Goal: Transaction & Acquisition: Download file/media

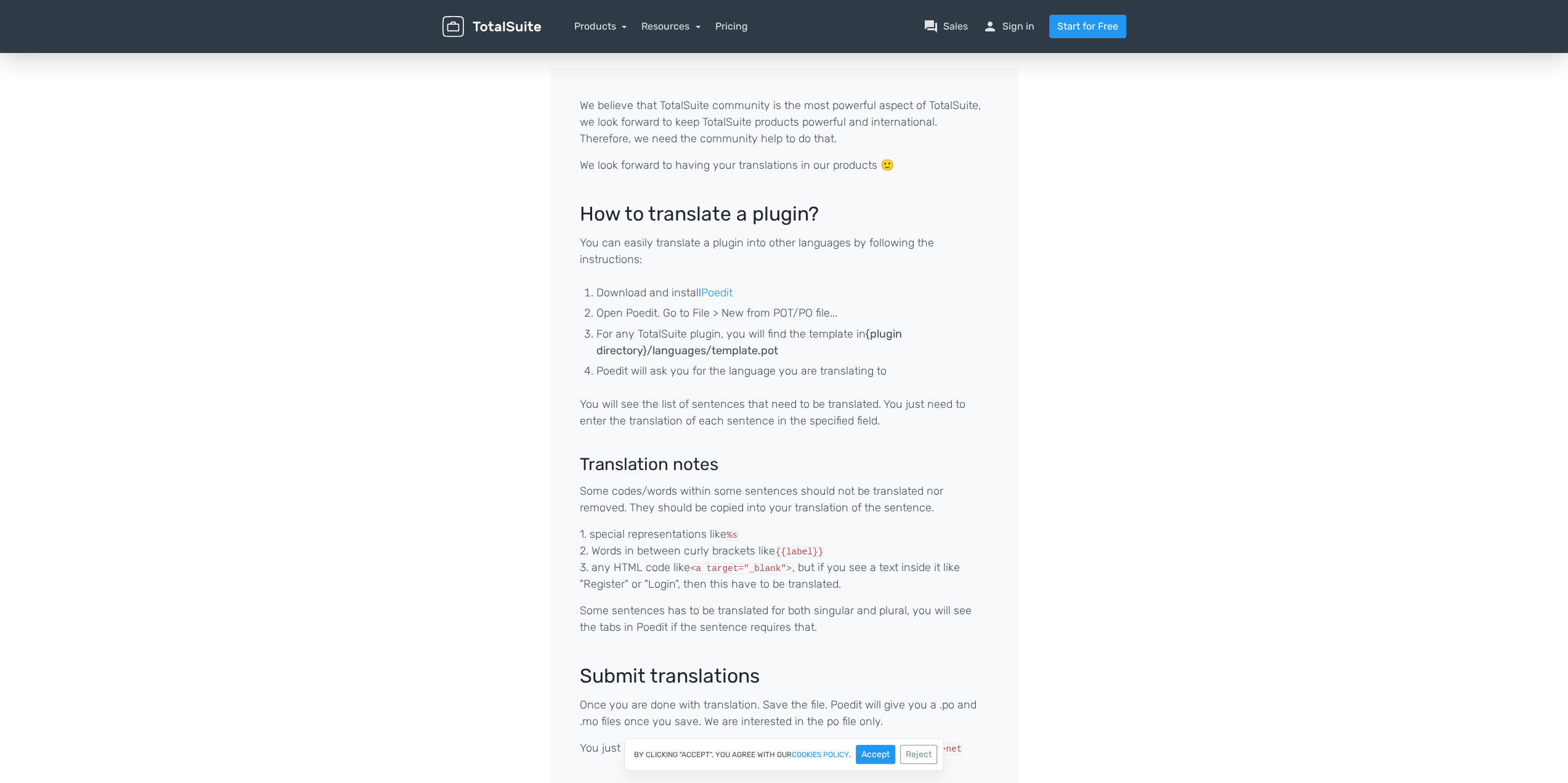
scroll to position [61, 0]
click at [719, 295] on link "Poedit" at bounding box center [717, 293] width 31 height 14
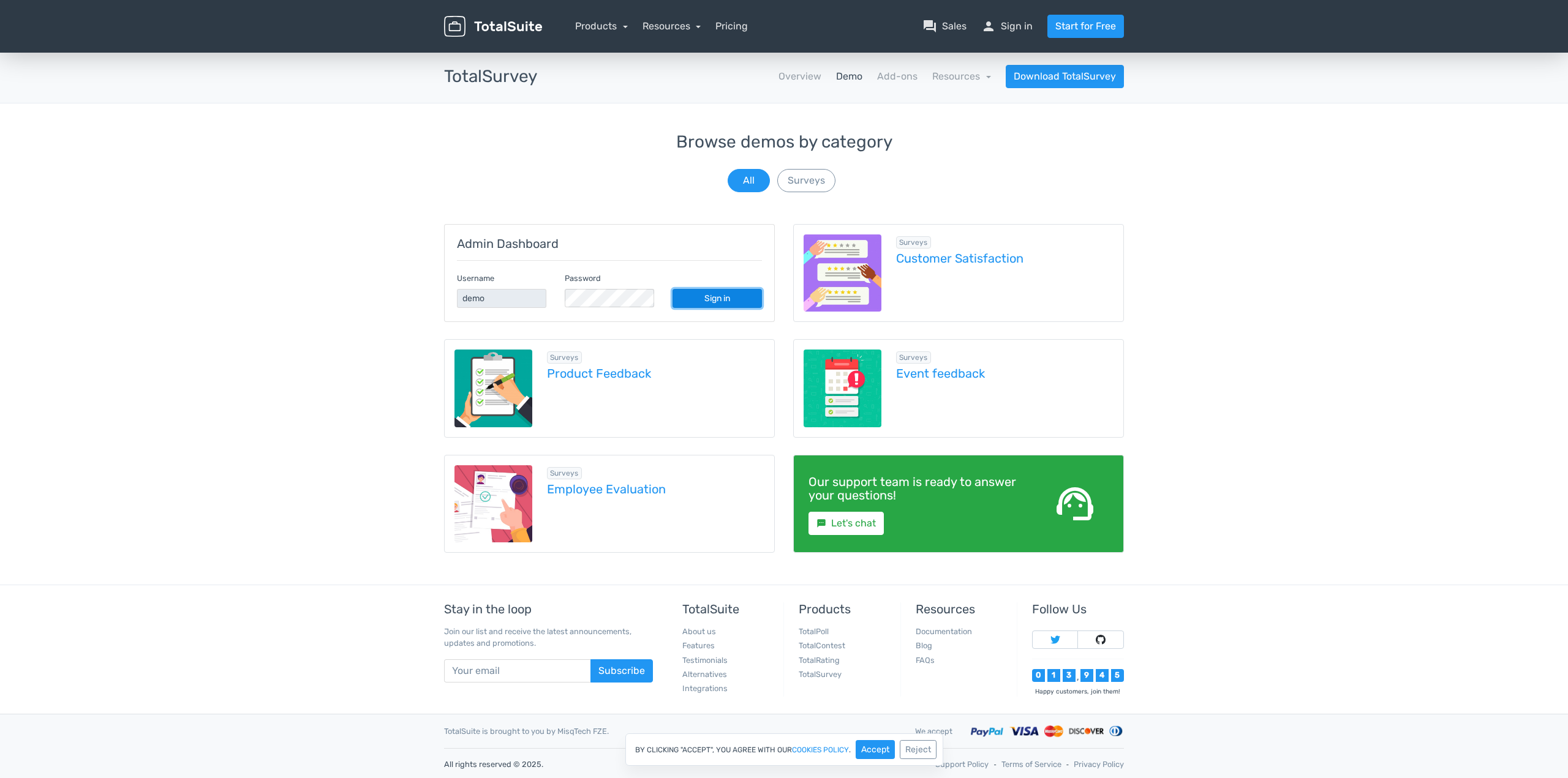
click at [704, 293] on link "Sign in" at bounding box center [717, 298] width 89 height 19
click at [595, 487] on link "Employee Evaluation" at bounding box center [656, 489] width 218 height 14
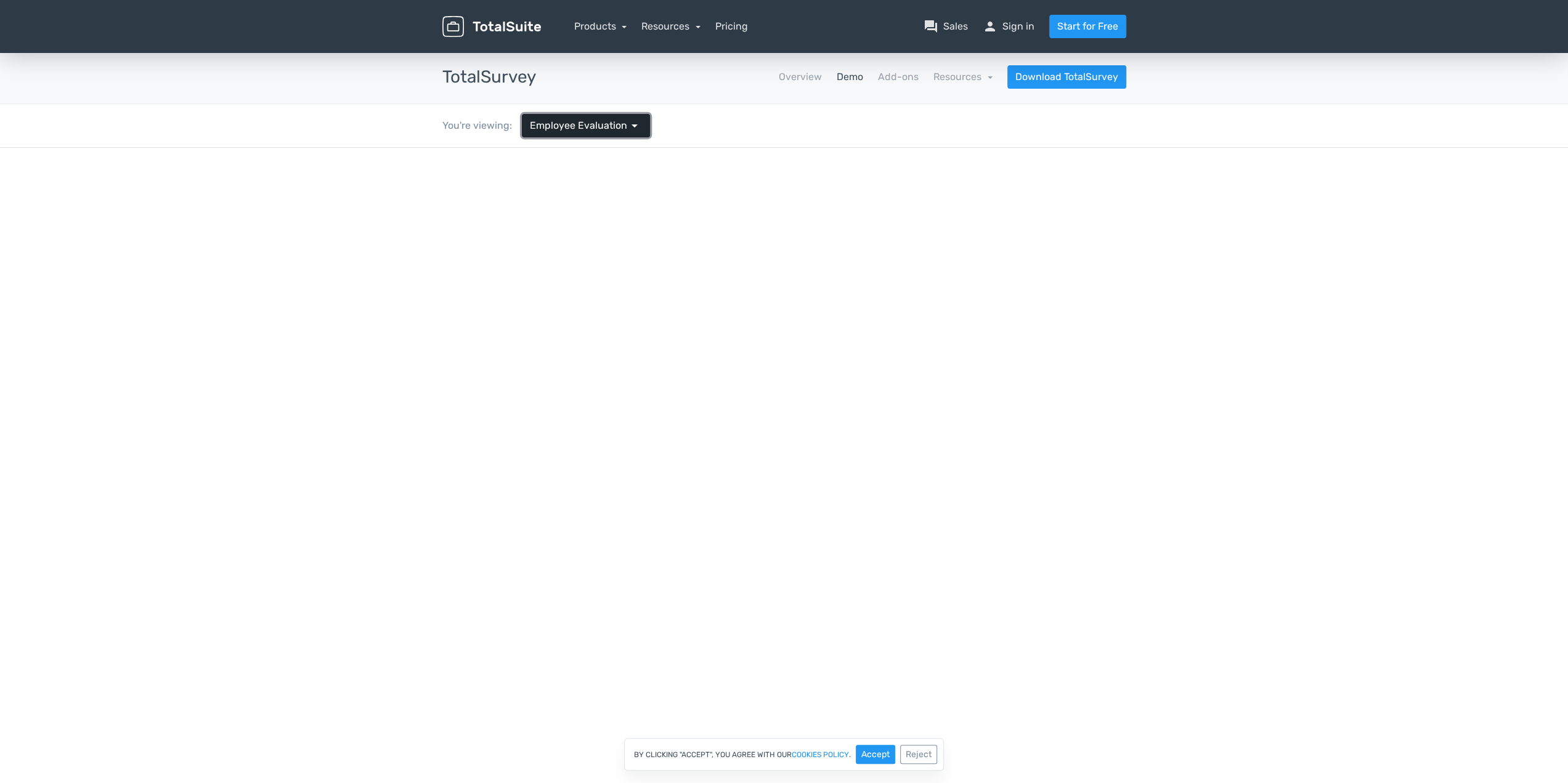
click at [586, 129] on span "Employee Evaluation" at bounding box center [579, 125] width 97 height 15
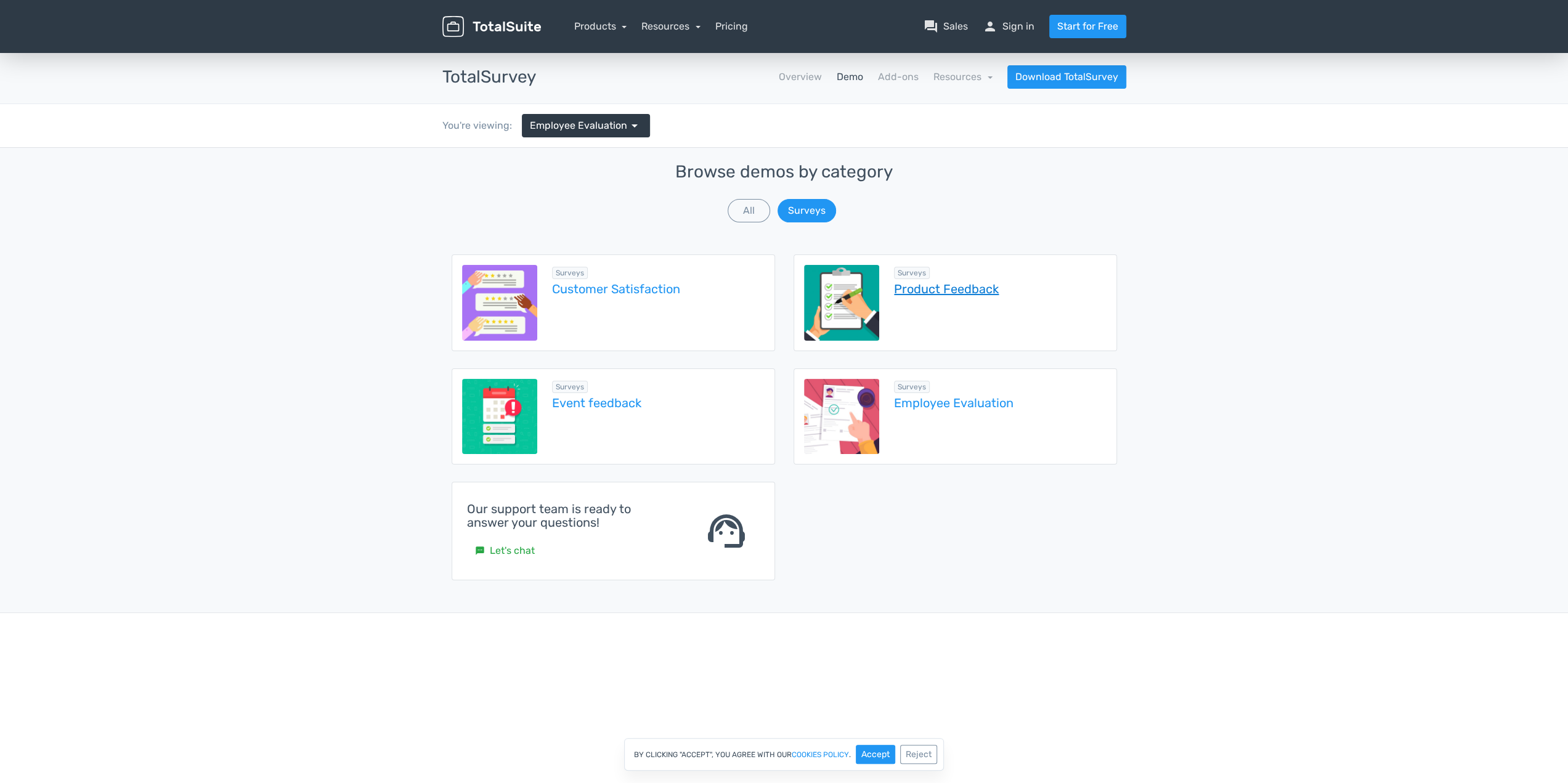
click at [974, 294] on link "Product Feedback" at bounding box center [1000, 289] width 212 height 14
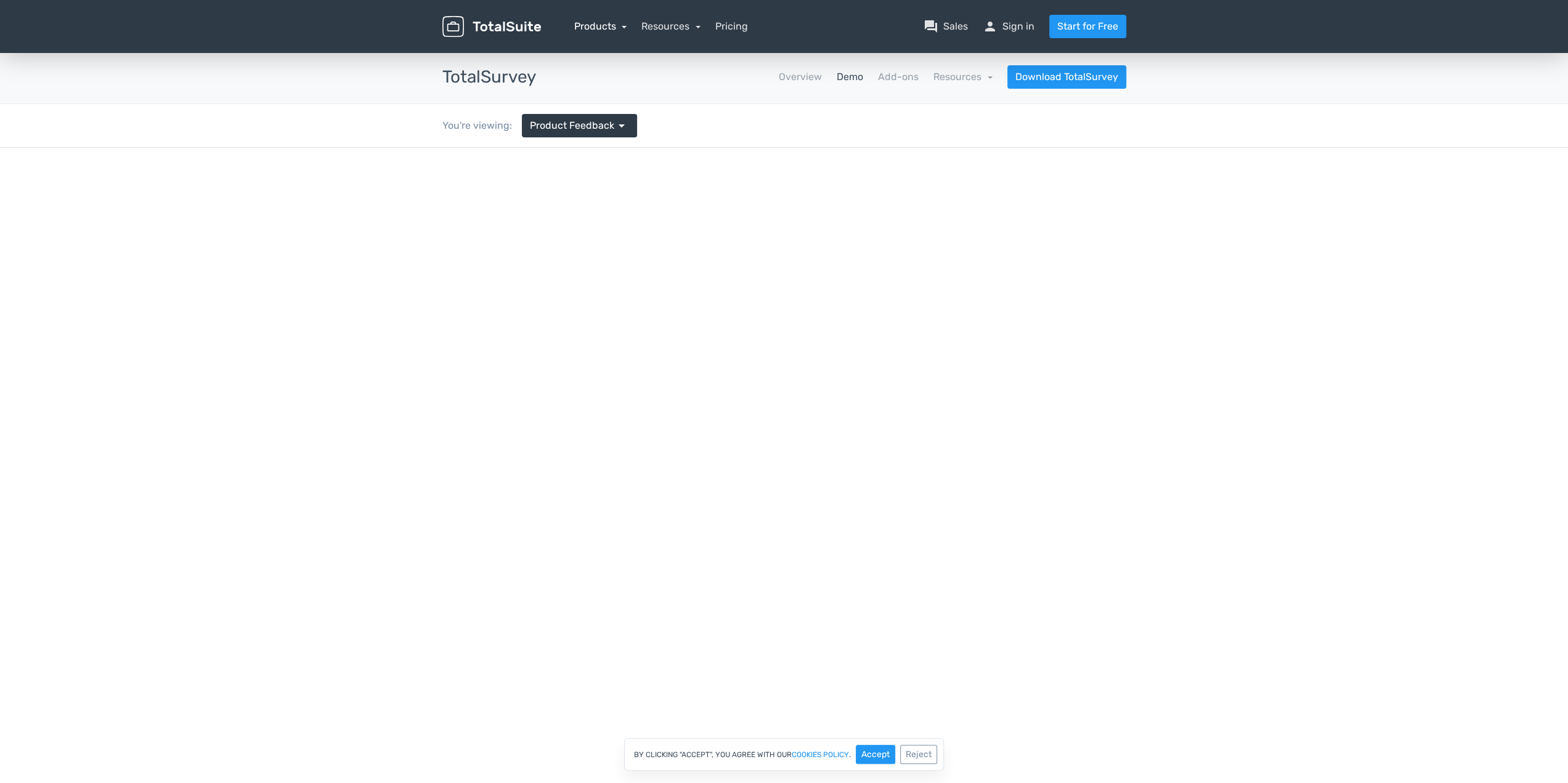
click at [602, 26] on link "Products" at bounding box center [601, 26] width 53 height 12
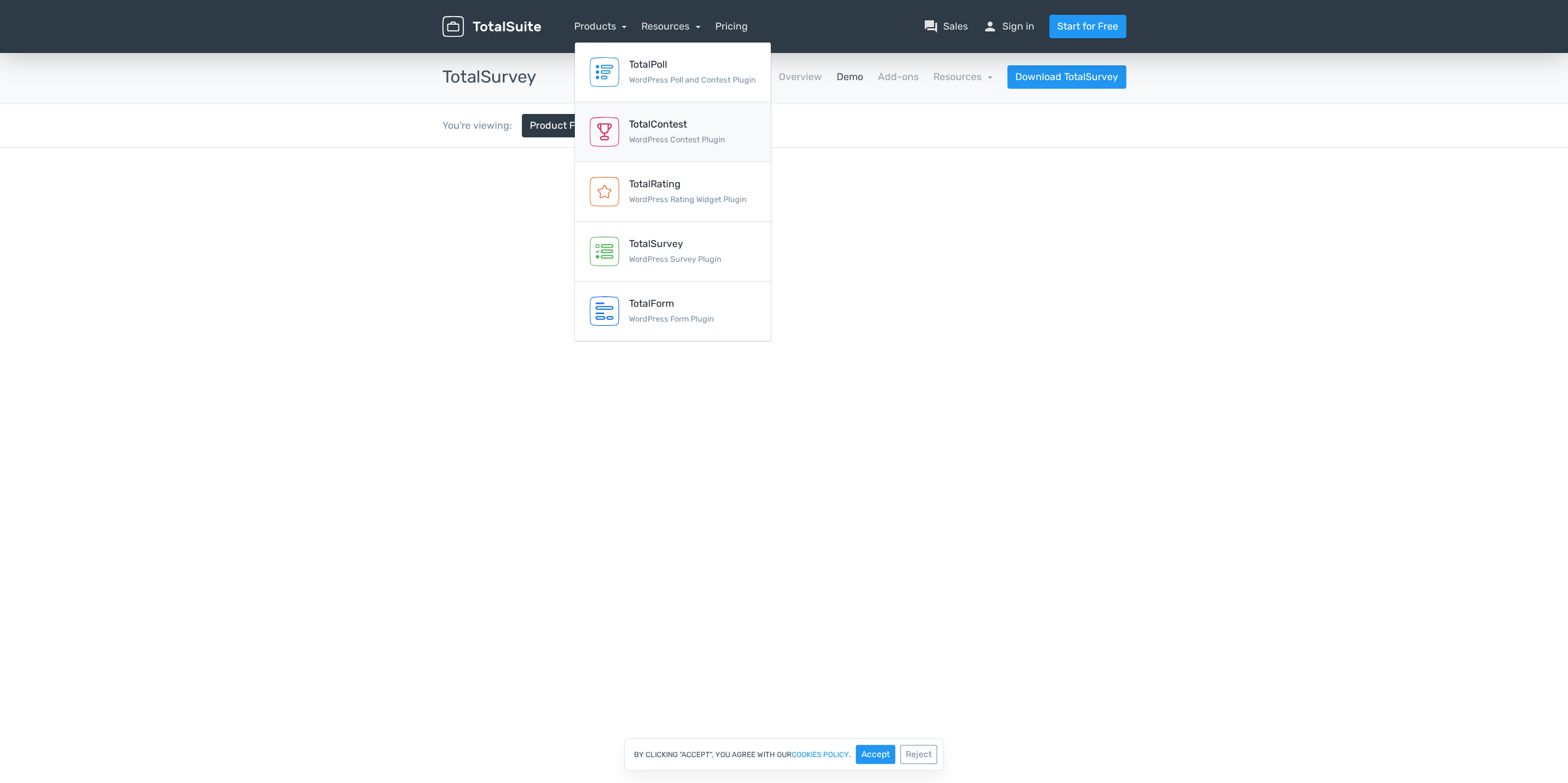
click at [676, 122] on div "TotalContest" at bounding box center [677, 124] width 96 height 15
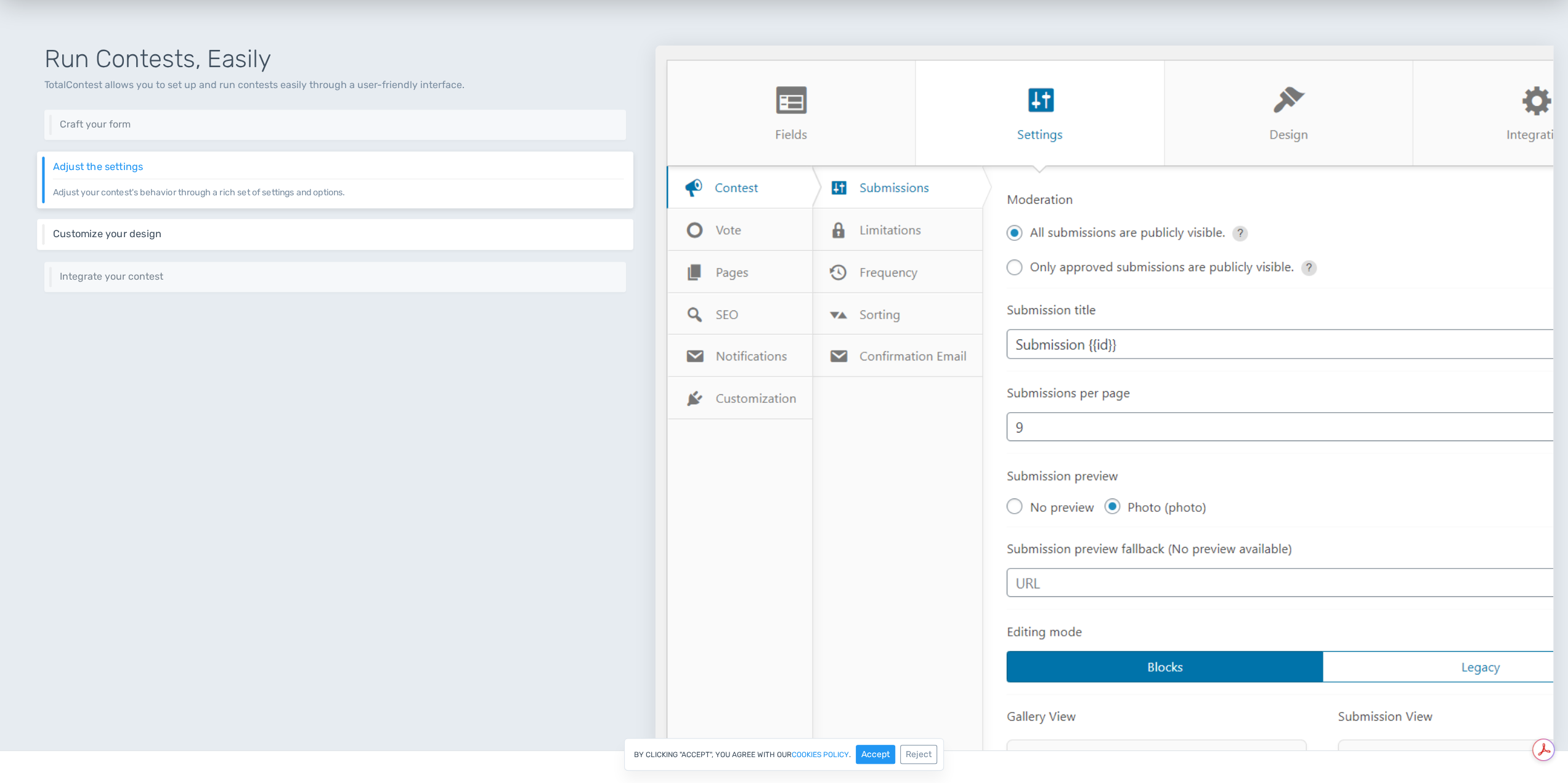
click at [269, 230] on h6 "Customize your design" at bounding box center [338, 234] width 571 height 11
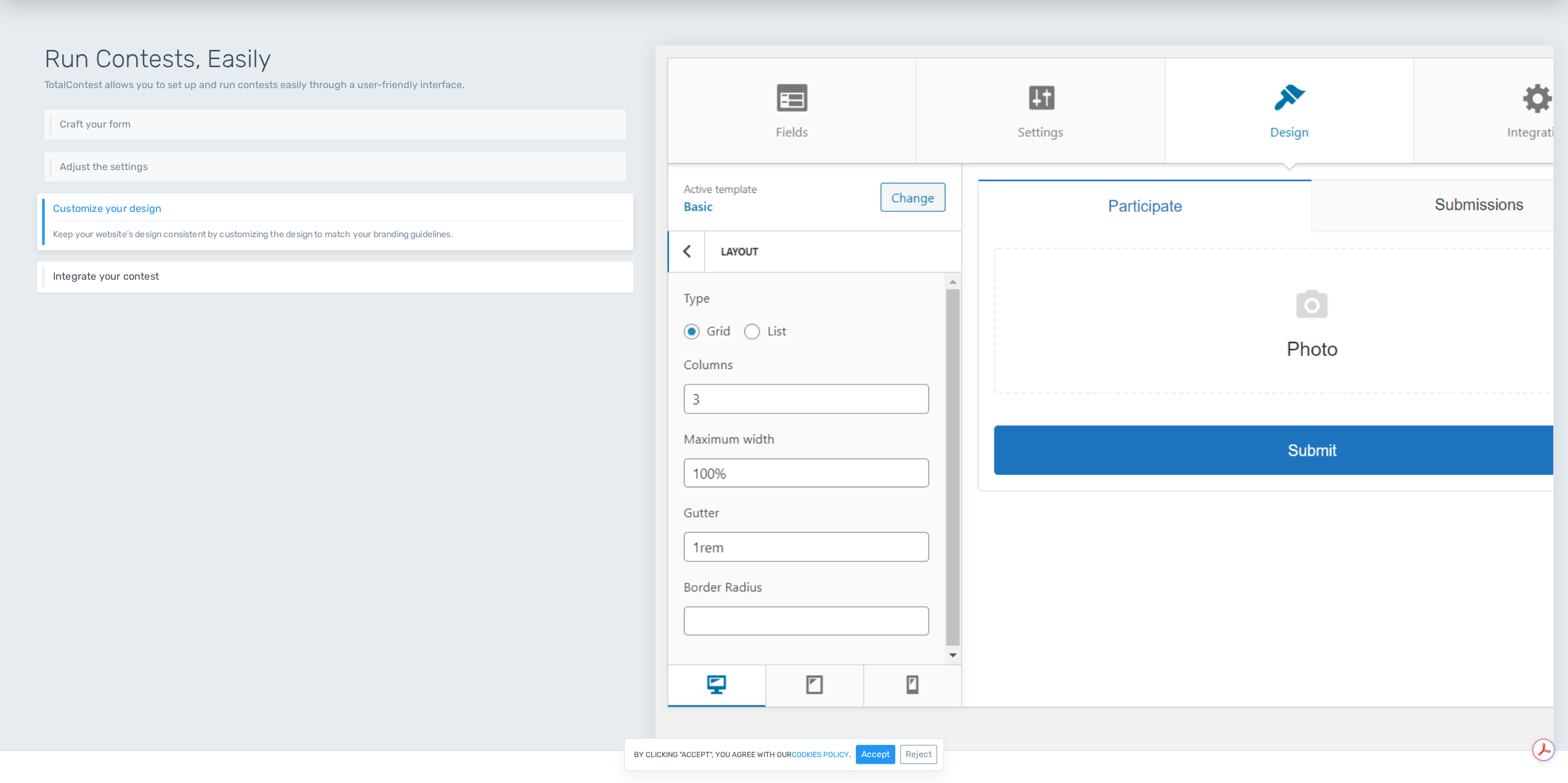
click at [419, 272] on h6 "Integrate your contest" at bounding box center [338, 277] width 571 height 11
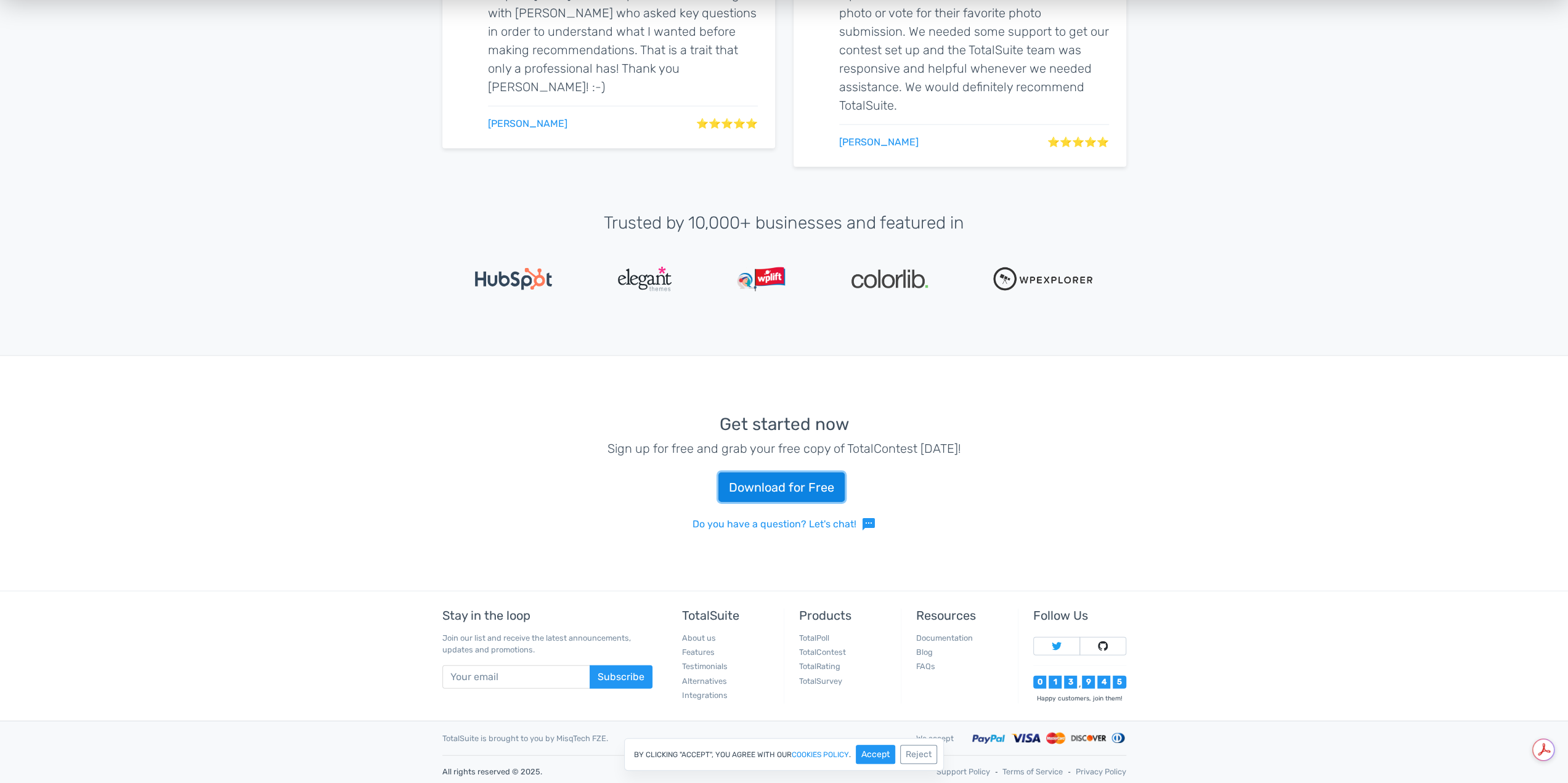
click at [751, 487] on link "Download for Free" at bounding box center [782, 488] width 126 height 29
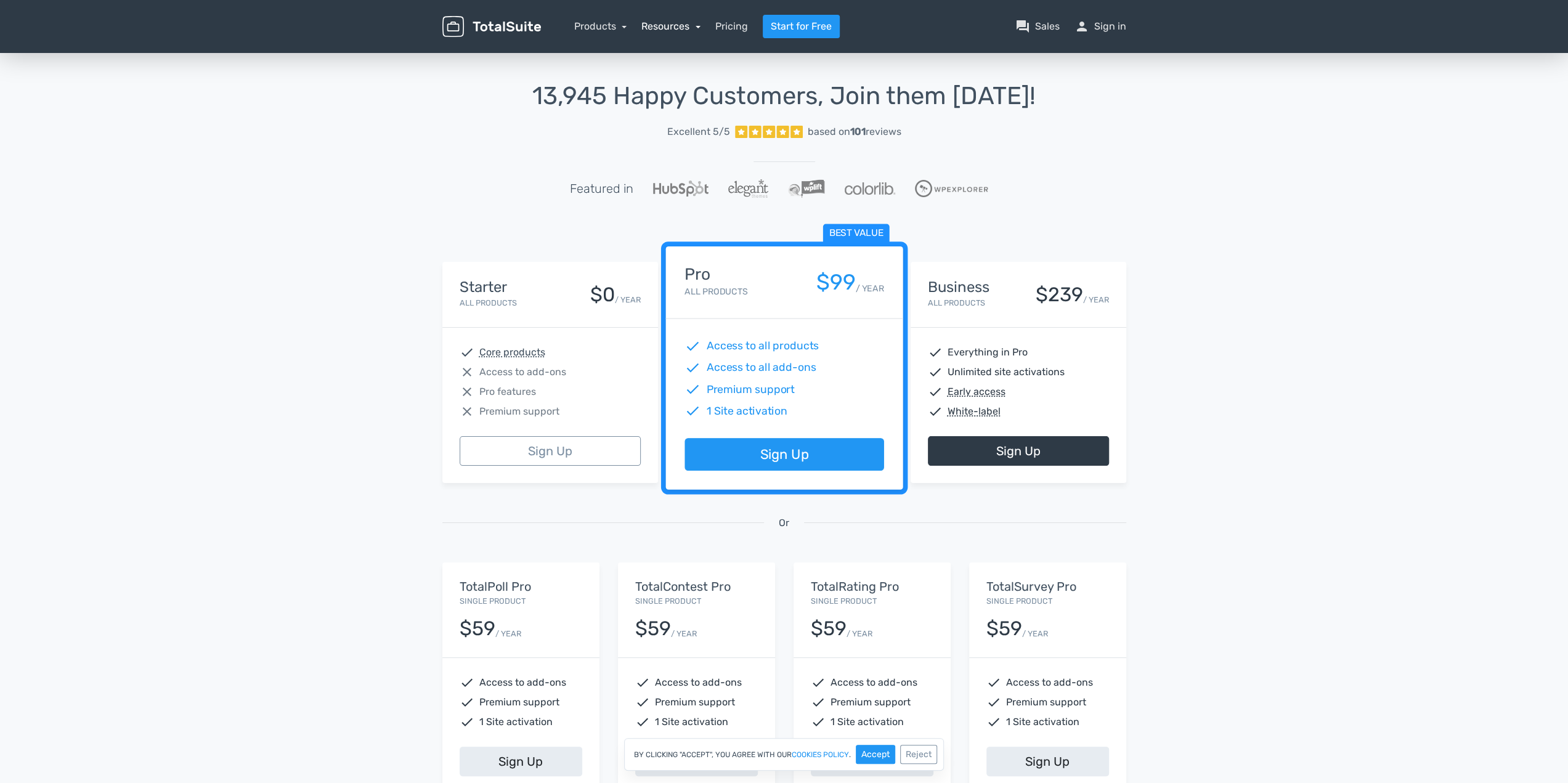
click at [667, 26] on link "Resources" at bounding box center [671, 26] width 59 height 12
click at [412, 212] on div "13,945 Happy Customers, Join them [DATE]! Excellent 5/5 based on 101 reviews Fe…" at bounding box center [784, 455] width 1568 height 810
click at [837, 455] on link "Sign Up" at bounding box center [784, 456] width 199 height 33
click at [802, 31] on link "Start for Free" at bounding box center [801, 27] width 77 height 24
click at [596, 388] on div "close Pro features" at bounding box center [550, 392] width 181 height 15
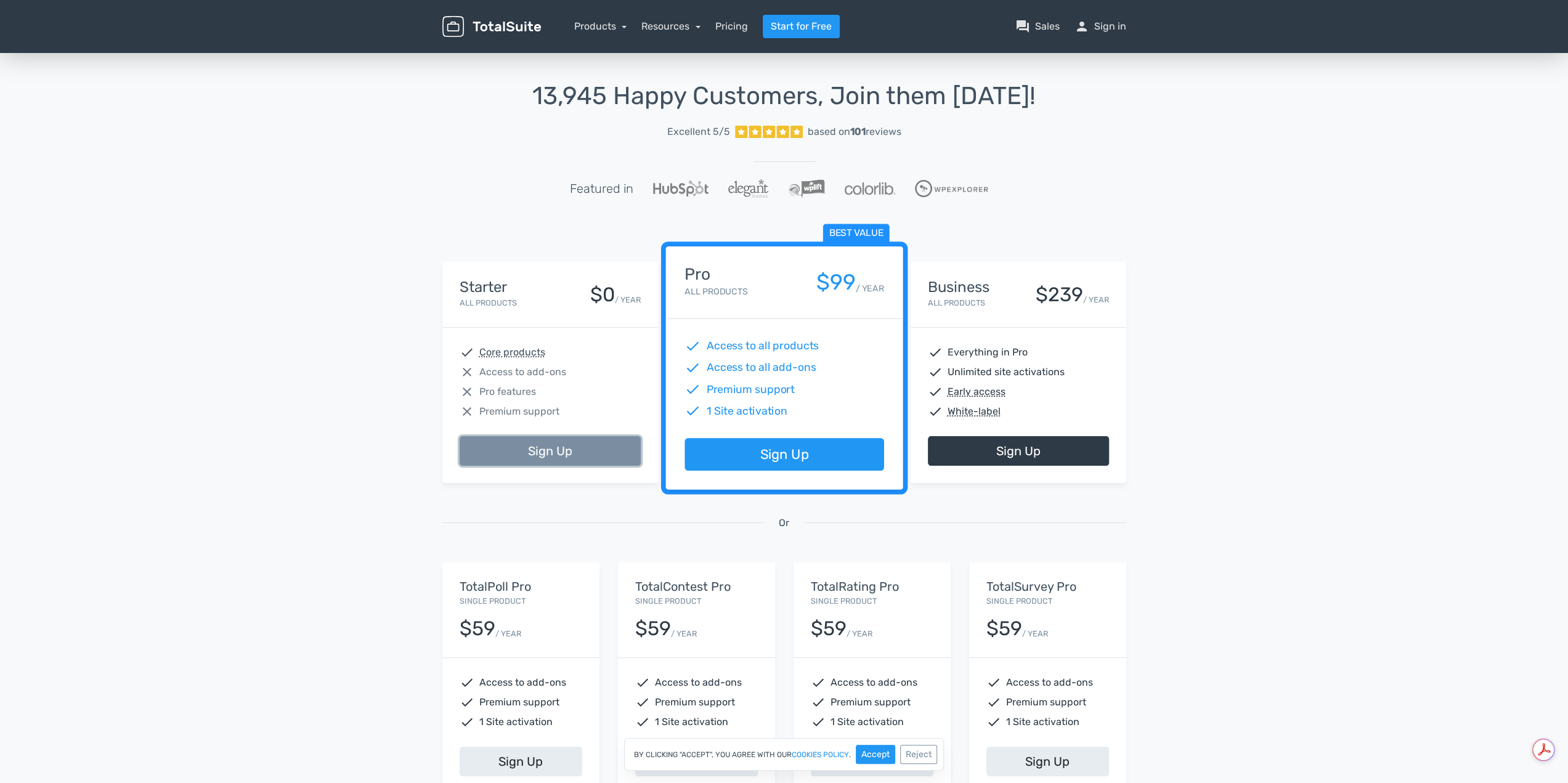
click at [571, 447] on link "Sign Up" at bounding box center [550, 451] width 181 height 29
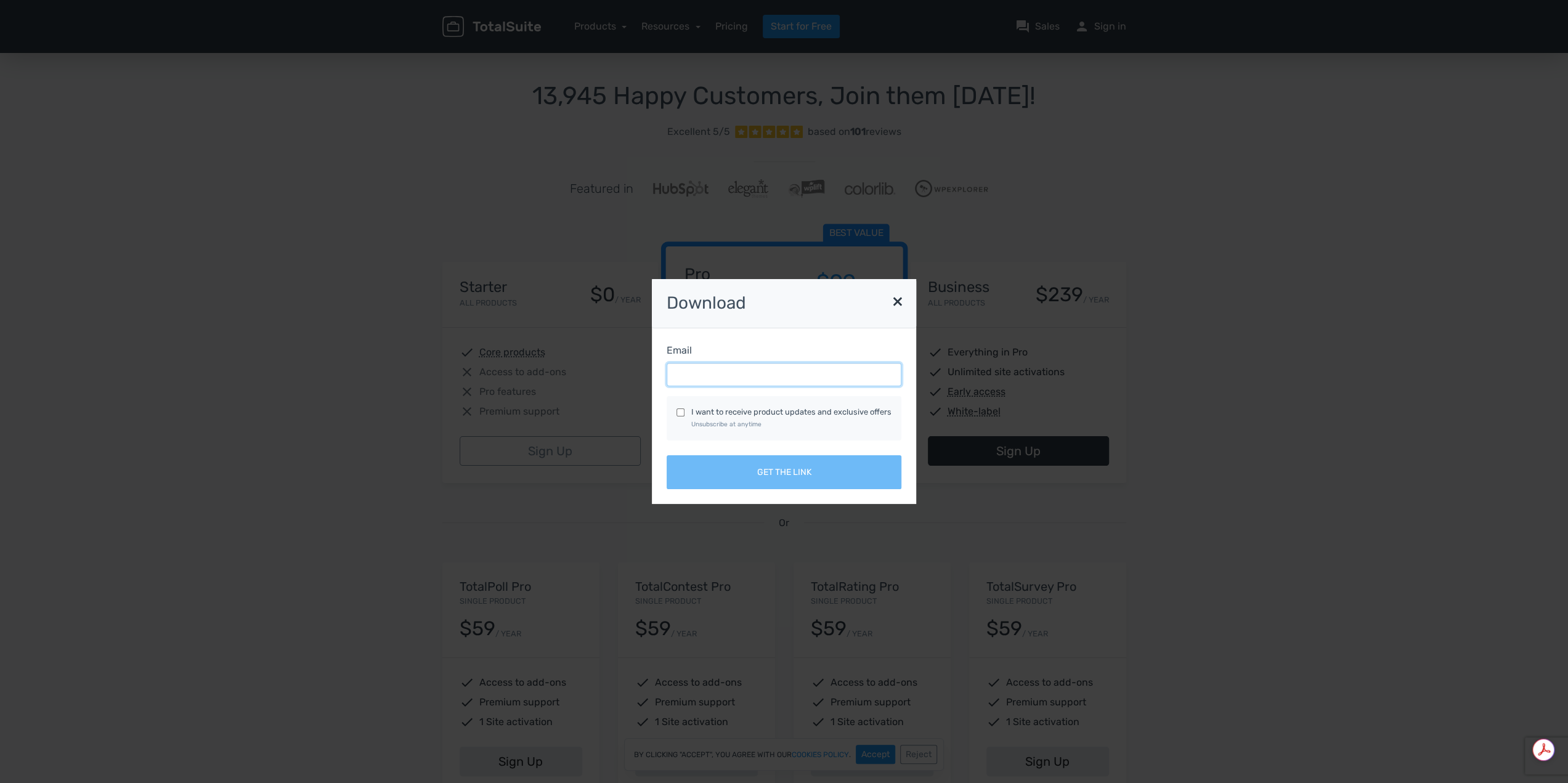
click at [704, 371] on input "Email" at bounding box center [784, 375] width 235 height 24
type input "[EMAIL_ADDRESS][DOMAIN_NAME]"
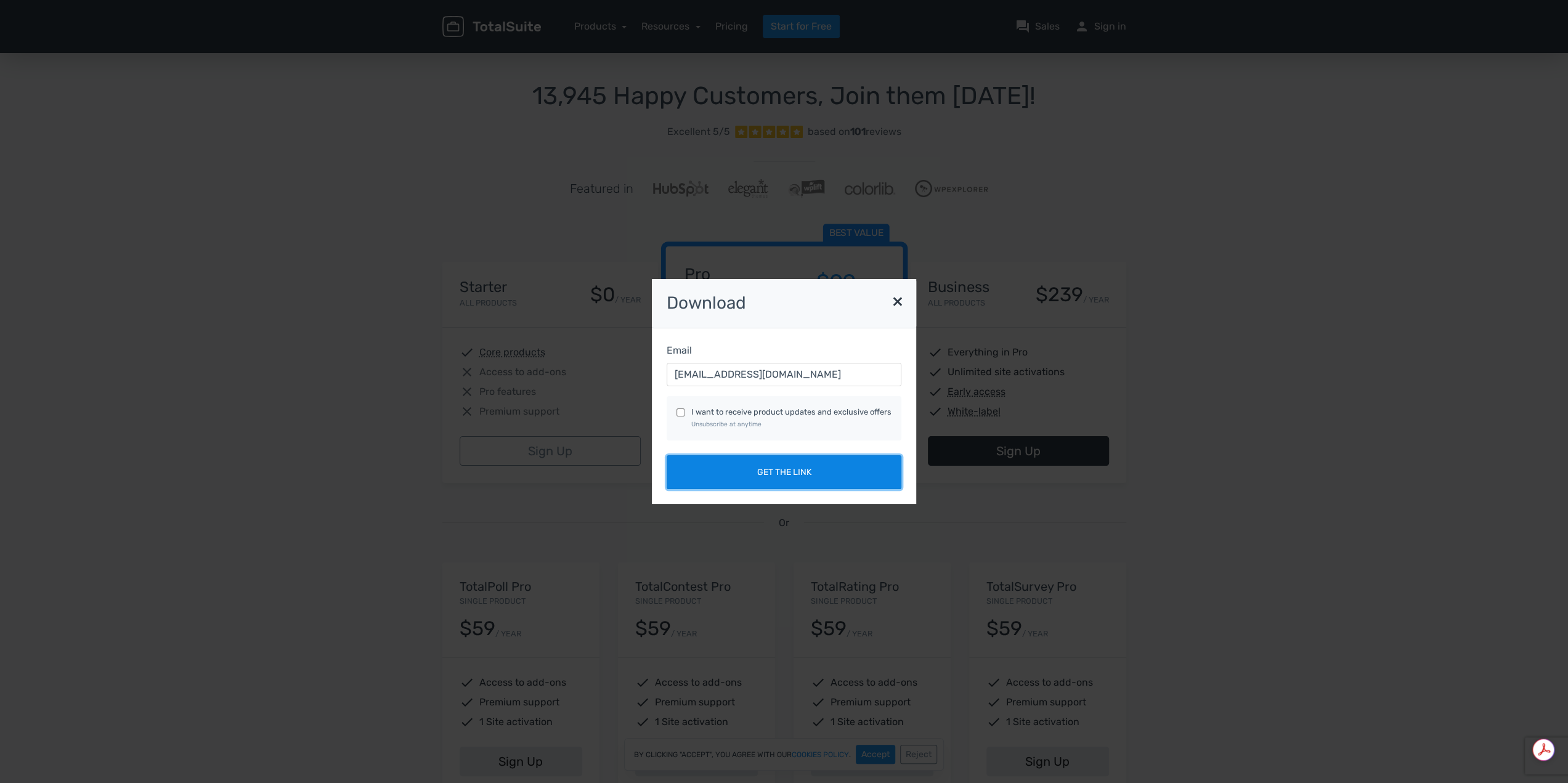
click at [729, 465] on button "Get the link" at bounding box center [784, 472] width 235 height 34
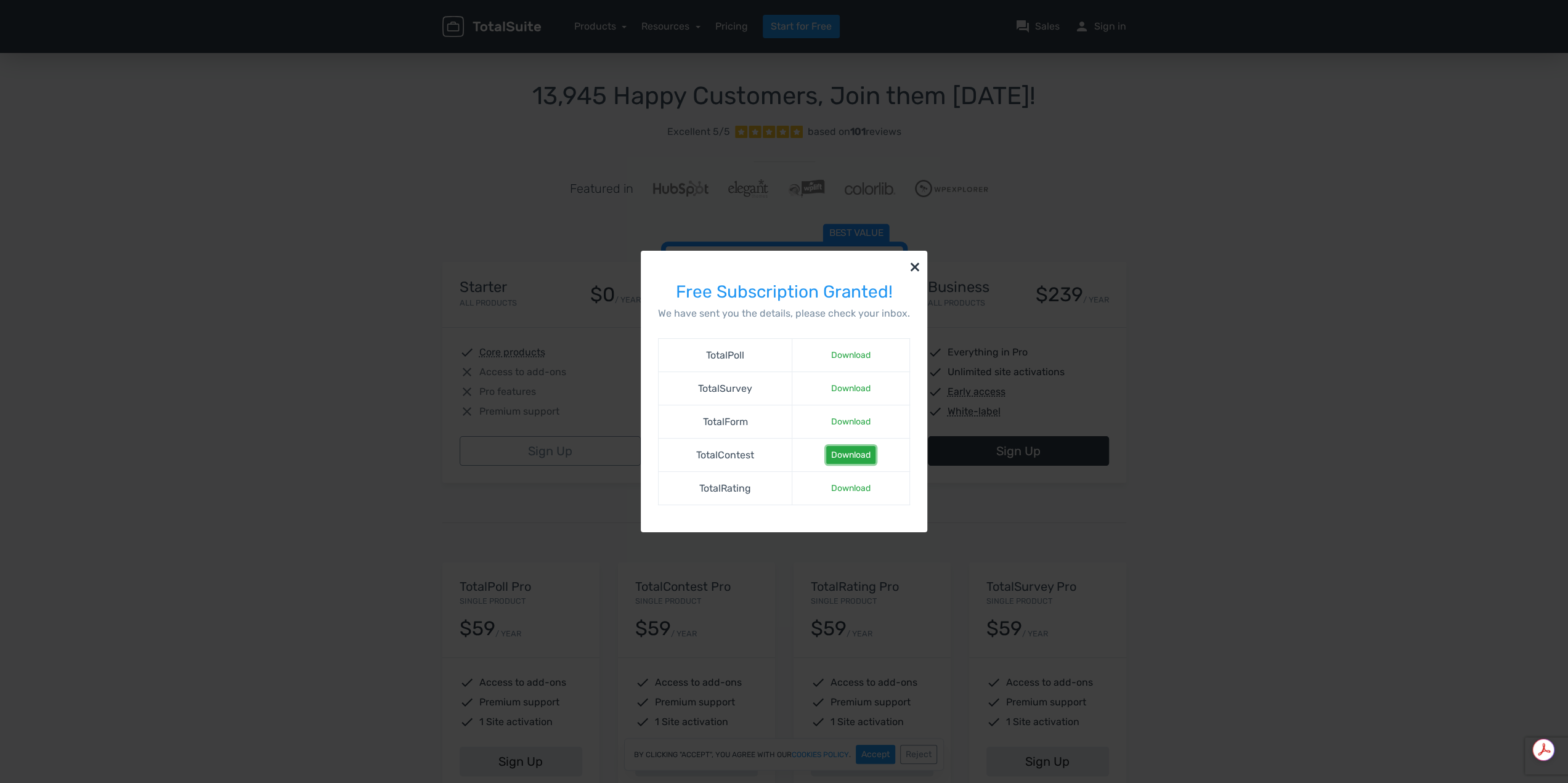
click at [837, 456] on link "Download" at bounding box center [851, 456] width 49 height 18
click at [913, 263] on button "×" at bounding box center [914, 266] width 25 height 31
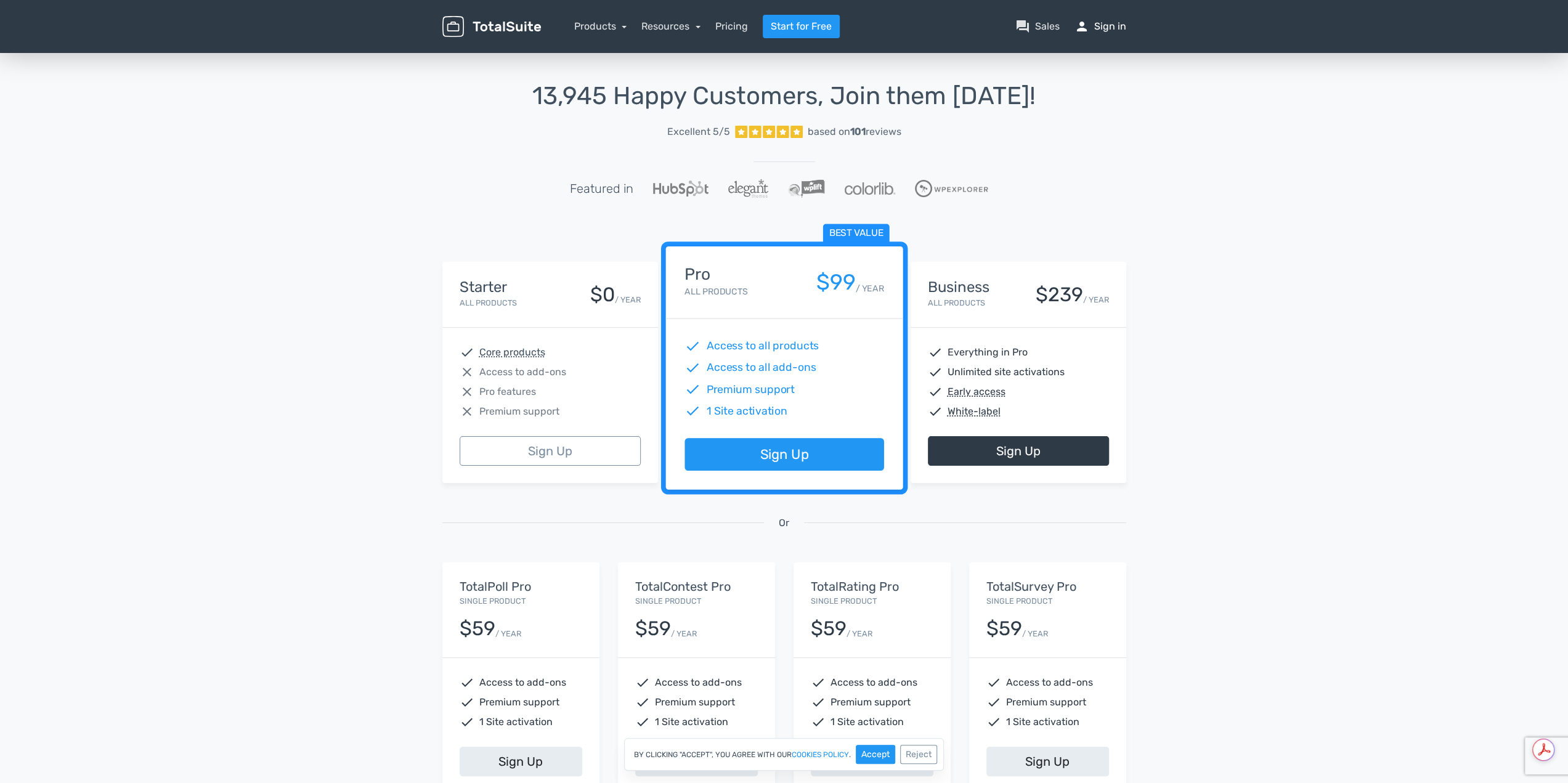
click at [1103, 27] on link "person Sign in" at bounding box center [1100, 27] width 52 height 15
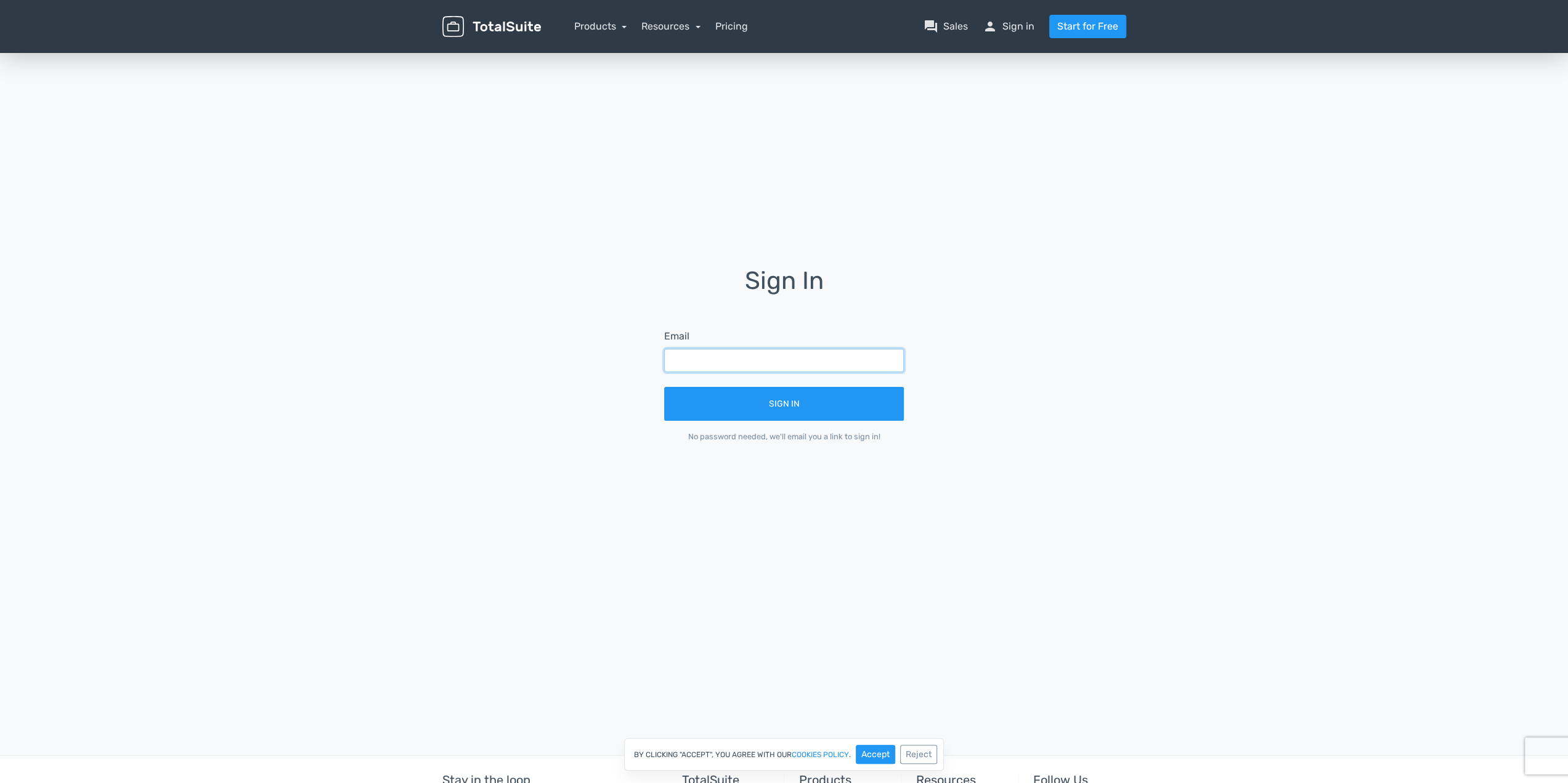
click at [811, 360] on input "text" at bounding box center [784, 360] width 240 height 24
type input "[EMAIL_ADDRESS][DOMAIN_NAME]"
click at [783, 410] on button "Sign In" at bounding box center [784, 403] width 240 height 34
